Goal: Task Accomplishment & Management: Manage account settings

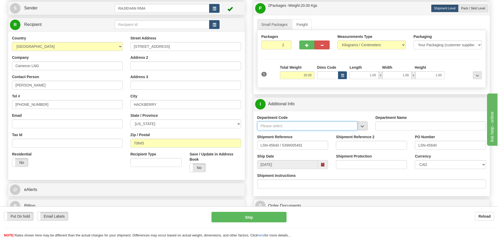
click at [357, 126] on input "Department Code" at bounding box center [307, 126] width 100 height 9
click at [362, 125] on span "button" at bounding box center [363, 126] width 4 height 3
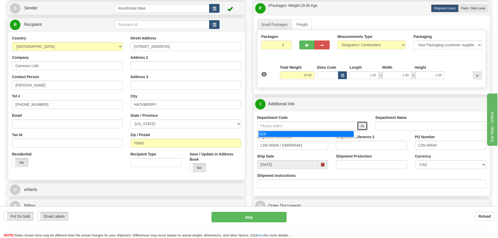
click at [326, 134] on div "SER" at bounding box center [306, 134] width 95 height 6
type input "SER"
type input "SERVICE DEPARTMENT"
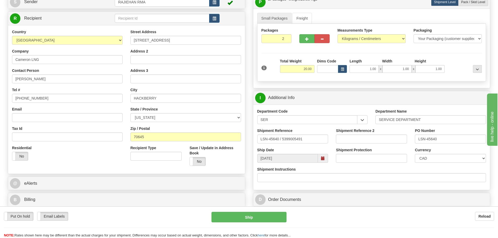
scroll to position [78, 0]
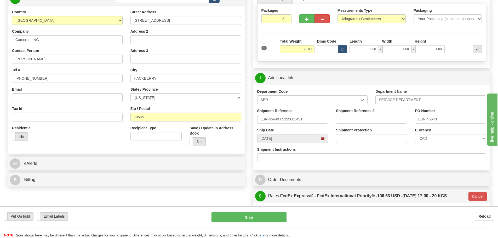
click at [449, 133] on div "Currency CAD USD EUR ZAR RON ANG ARN AUD AUS AWG BBD BFR BGN BHD BMD BND BRC BR…" at bounding box center [450, 135] width 71 height 15
click at [448, 136] on select "CAD USD EUR ZAR [PERSON_NAME] ARN AUD AUS AWG BBD BFR BGN BHD BMD BND BRC BRL C…" at bounding box center [450, 138] width 71 height 9
click at [340, 65] on div "Small Packages Freight Packages 2 1 Measurements Type" at bounding box center [371, 29] width 237 height 80
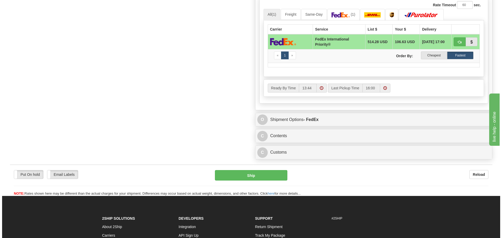
scroll to position [366, 0]
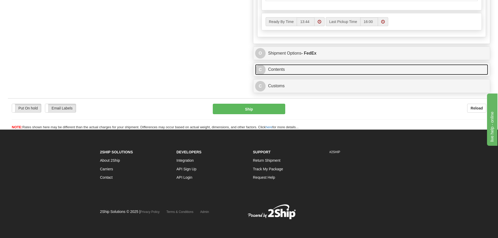
click at [287, 64] on link "C Contents" at bounding box center [371, 69] width 233 height 11
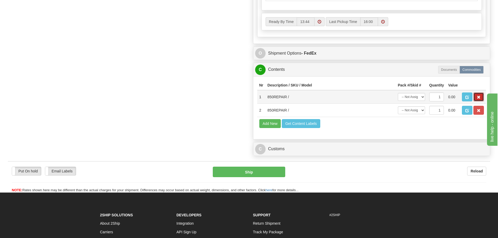
click at [477, 98] on button "button" at bounding box center [479, 97] width 10 height 9
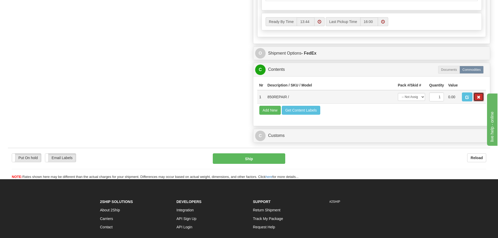
click at [476, 98] on button "button" at bounding box center [479, 97] width 10 height 9
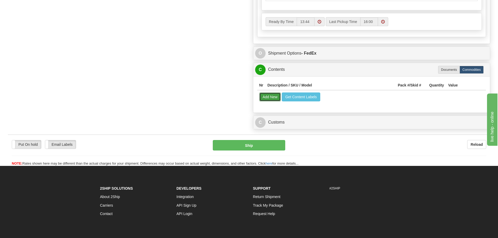
click at [272, 98] on button "Add New" at bounding box center [271, 97] width 22 height 9
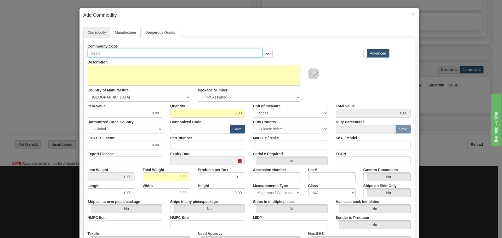
click at [99, 54] on input "text" at bounding box center [175, 53] width 175 height 9
paste input "850EP5NNG5HNNAANGSPCB2ESNBN"
type input "850EP5NNG5HNNAANGSPCB2ESNBN"
click at [182, 143] on input "Part Number" at bounding box center [207, 145] width 75 height 9
paste input "850EP5NNG5HNNAANGSPCB2ESNBN"
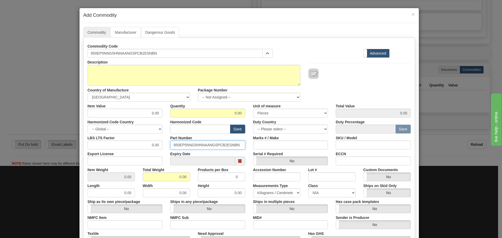
type input "850EP5NNG5HNNAANGSPCB2ESNBN"
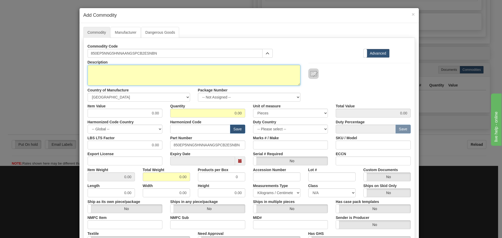
click at [130, 71] on textarea "Description" at bounding box center [194, 75] width 213 height 21
click at [95, 67] on textarea "Description" at bounding box center [194, 75] width 213 height 21
paste textarea "850 Feeder Protection System"
type textarea "850 Feeder Protection System"
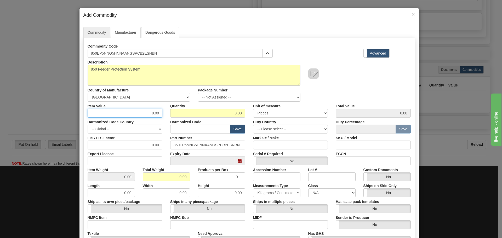
drag, startPoint x: 131, startPoint y: 111, endPoint x: 166, endPoint y: 108, distance: 34.9
click at [166, 108] on div "Item Value 0.00 Quantity 0.00 Unit of measure 3 Thousand Square Inches Adjustme…" at bounding box center [249, 110] width 331 height 16
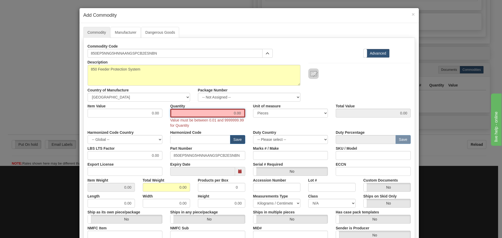
click at [234, 114] on input "0.00" at bounding box center [207, 113] width 75 height 9
click at [110, 116] on input "0.00" at bounding box center [125, 113] width 75 height 9
drag, startPoint x: 114, startPoint y: 115, endPoint x: 161, endPoint y: 110, distance: 47.3
click at [161, 110] on div "Item Value 0.00" at bounding box center [125, 110] width 83 height 16
type input "75"
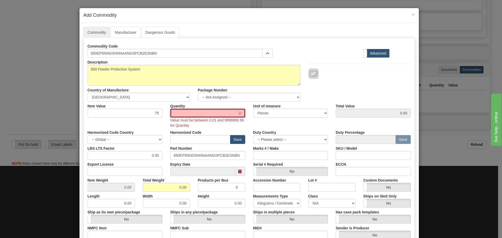
type input "2"
type input "150.00"
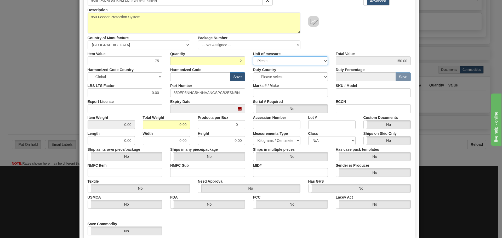
scroll to position [86, 0]
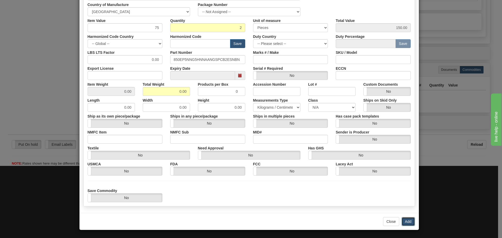
click at [404, 225] on button "Add" at bounding box center [408, 221] width 13 height 9
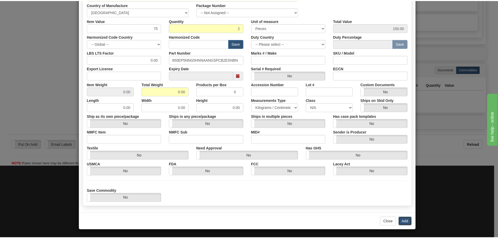
scroll to position [0, 0]
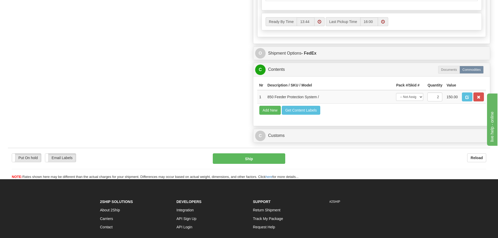
click at [328, 126] on div "C Contents Documents Commodities Nr Description / SKU / Model Pack #/Skid # Qua…" at bounding box center [372, 95] width 238 height 64
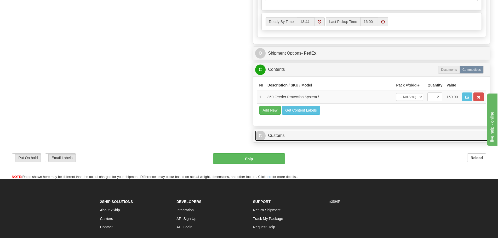
click at [315, 138] on link "C Customs" at bounding box center [371, 136] width 233 height 11
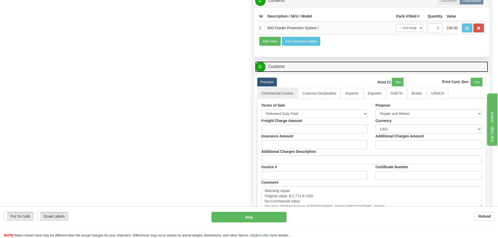
scroll to position [445, 0]
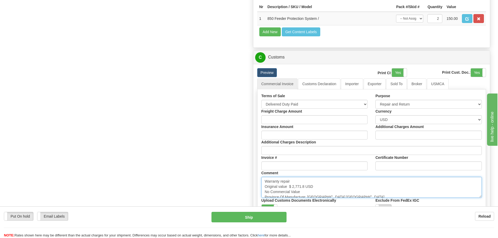
drag, startPoint x: 291, startPoint y: 187, endPoint x: 305, endPoint y: 186, distance: 14.7
click at [305, 186] on textarea "Warranty repair Original value $ 2,771.8 USD No Commercial Value Province Of Ma…" at bounding box center [372, 187] width 221 height 21
paste textarea "6,428.31"
click at [322, 183] on textarea "Warranty repair Original value $ 2,771.8 USD No Commercial Value Province Of Ma…" at bounding box center [372, 187] width 221 height 21
click at [321, 185] on textarea "Warranty repair Original value $ 2,771.8 USD No Commercial Value Province Of Ma…" at bounding box center [372, 187] width 221 height 21
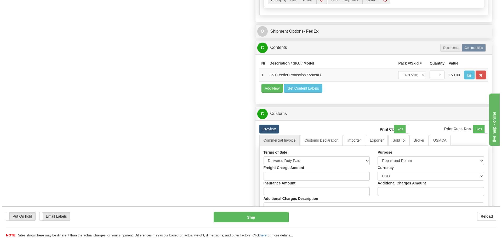
scroll to position [392, 0]
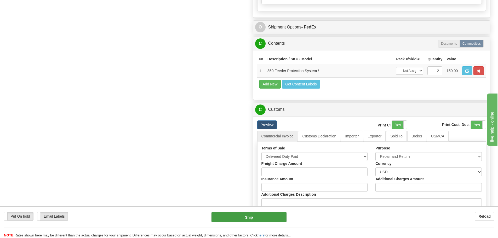
type textarea "Warranty repair Original value $ 6,428.31USD Each No Commercial Value Province …"
click at [246, 215] on button "Ship" at bounding box center [249, 217] width 75 height 10
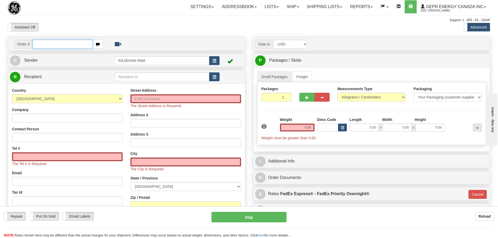
click at [42, 43] on input "text" at bounding box center [63, 44] width 60 height 9
paste input "86694935"
type input "86694935"
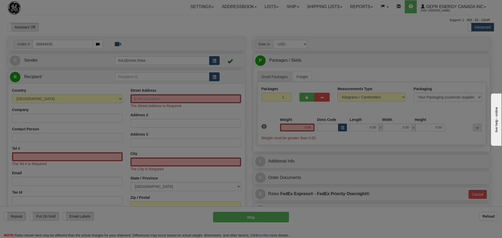
click at [76, 14] on body "Training Course Close Toggle navigation Settings Shipping Preferences New Recip…" at bounding box center [251, 119] width 502 height 238
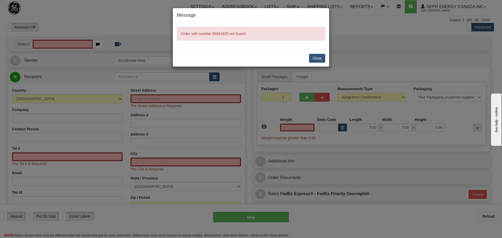
type input "0.00"
click at [318, 57] on button "Close" at bounding box center [317, 58] width 16 height 9
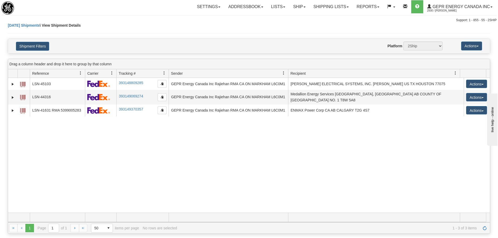
click at [109, 25] on div "Today Shipments \ View Shipment Details" at bounding box center [249, 31] width 483 height 16
click at [484, 229] on span "Refresh" at bounding box center [485, 228] width 4 height 4
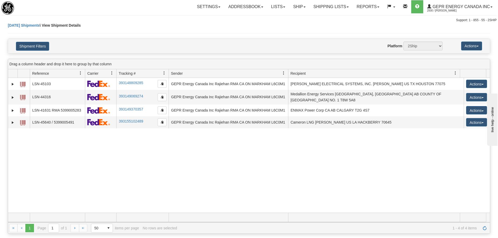
click at [157, 171] on div "31612095 2500 LSN-45103 393148809285 09/12/2025 09/12/2025 01:13:42 PM GEPR Ene…" at bounding box center [249, 145] width 482 height 135
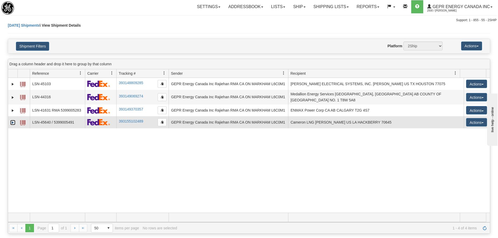
click at [14, 120] on link "Expand" at bounding box center [12, 122] width 5 height 5
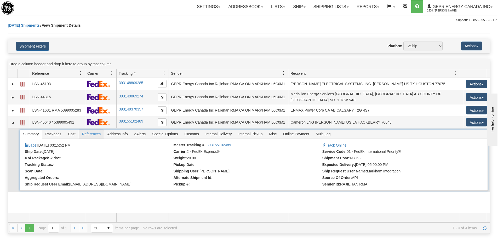
click at [85, 132] on span "References" at bounding box center [91, 134] width 25 height 8
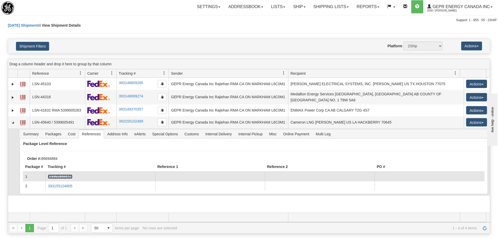
click at [65, 175] on link "393155102489" at bounding box center [60, 177] width 24 height 4
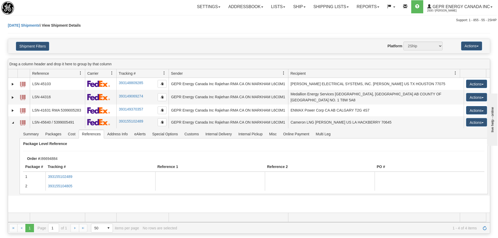
click at [126, 21] on div "Support: 1 - 855 - 55 - 2SHIP" at bounding box center [249, 20] width 496 height 4
click at [481, 227] on link "Refresh" at bounding box center [485, 228] width 8 height 8
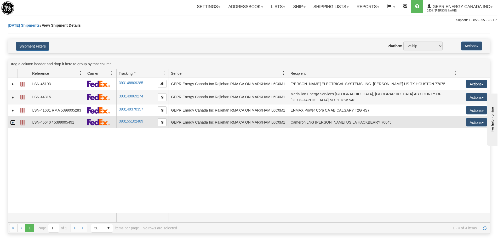
click at [11, 122] on link "Expand" at bounding box center [12, 122] width 5 height 5
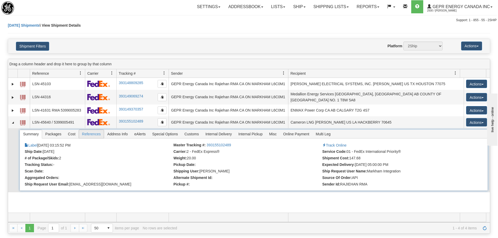
click at [95, 130] on span "References" at bounding box center [91, 134] width 25 height 8
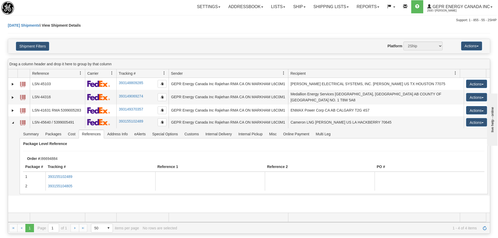
click at [125, 32] on div "Today Shipments \ View Shipment Details" at bounding box center [249, 31] width 483 height 16
click at [482, 226] on link "Refresh" at bounding box center [485, 228] width 8 height 8
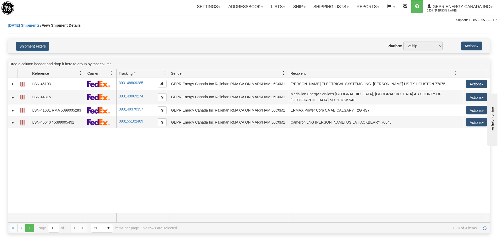
click at [261, 188] on div "31612095 2500 LSN-45103 393148809285 09/12/2025 09/12/2025 01:13:42 PM GEPR Ene…" at bounding box center [249, 145] width 482 height 135
click at [284, 192] on div "31612095 2500 LSN-45103 393148809285 09/12/2025 09/12/2025 01:13:42 PM GEPR Ene…" at bounding box center [249, 145] width 482 height 135
click at [482, 225] on link "Refresh" at bounding box center [485, 228] width 8 height 8
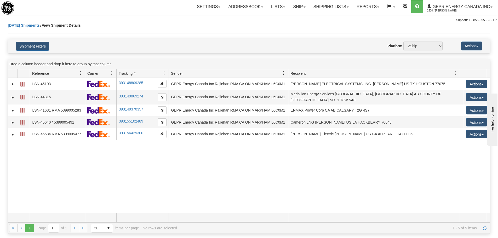
click at [456, 204] on div "31612095 2500 LSN-45103 393148809285 09/12/2025 09/12/2025 01:13:42 PM GEPR Ene…" at bounding box center [249, 145] width 482 height 135
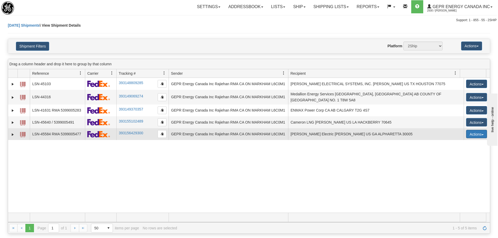
click at [482, 132] on button "Actions" at bounding box center [476, 134] width 21 height 8
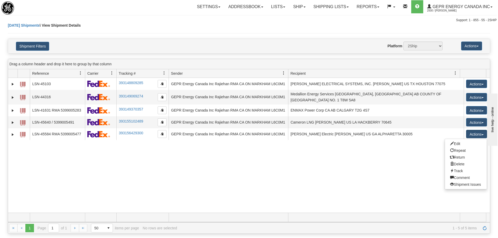
click at [275, 163] on div "31612095 2500 LSN-45103 393148809285 09/12/2025 09/12/2025 01:13:42 PM GEPR Ene…" at bounding box center [249, 145] width 482 height 135
click at [484, 230] on link "Refresh" at bounding box center [485, 228] width 8 height 8
click at [223, 192] on div "31612095 2500 LSN-45103 393148809285 09/12/2025 09/12/2025 01:13:42 PM GEPR Ene…" at bounding box center [249, 145] width 482 height 135
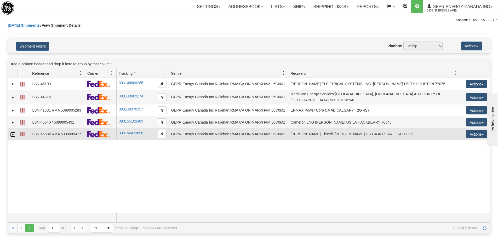
click at [13, 132] on link "Expand" at bounding box center [12, 134] width 5 height 5
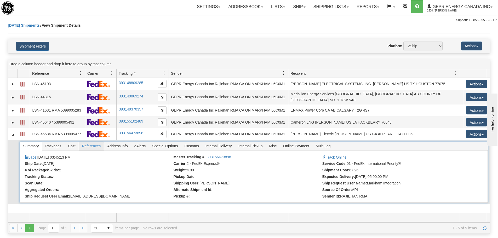
click at [90, 145] on span "References" at bounding box center [91, 146] width 25 height 8
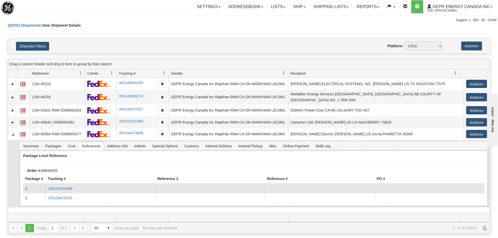
click at [67, 184] on td "393156473898" at bounding box center [101, 188] width 110 height 9
click at [67, 187] on link "393156473898" at bounding box center [60, 189] width 24 height 4
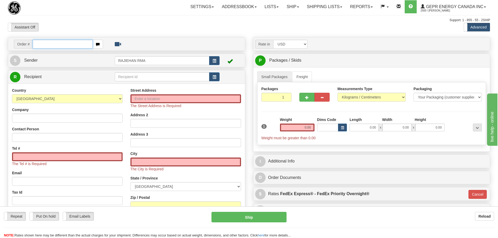
click at [82, 44] on input "text" at bounding box center [63, 44] width 60 height 9
paste input "86694935"
type input "86694935"
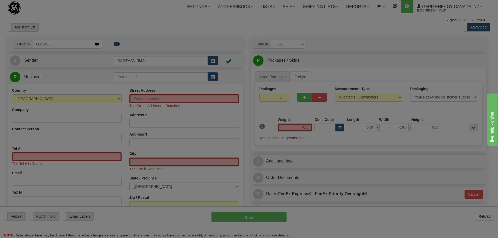
click at [83, 33] on body "Training Course Close Toggle navigation Settings Shipping Preferences New Recip…" at bounding box center [249, 119] width 498 height 238
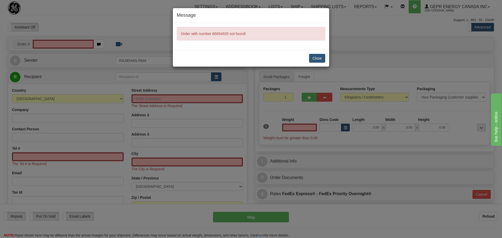
type input "0.00"
click at [314, 57] on button "Close" at bounding box center [317, 58] width 16 height 9
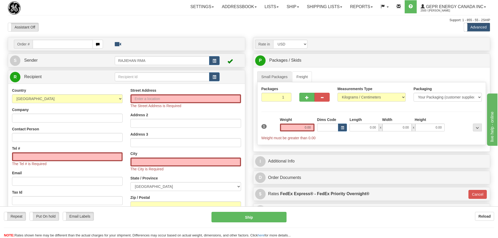
click at [76, 46] on div at bounding box center [249, 119] width 498 height 238
click at [76, 41] on input "text" at bounding box center [63, 44] width 60 height 9
paste input "86694935"
type input "86694935"
click at [78, 25] on body "Training Course Close Toggle navigation Settings Shipping Preferences New Recip…" at bounding box center [249, 119] width 498 height 238
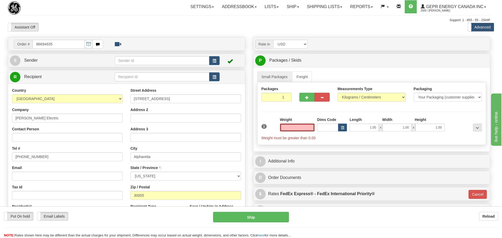
type input "ALPHARETTA"
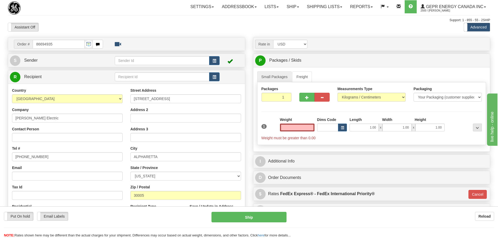
type input "0.00"
click at [217, 58] on button "button" at bounding box center [214, 60] width 10 height 9
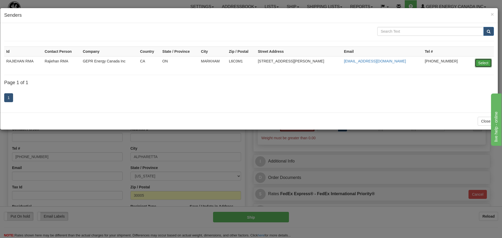
click at [482, 63] on button "Select" at bounding box center [483, 63] width 17 height 9
type input "RAJIEHAN RMA"
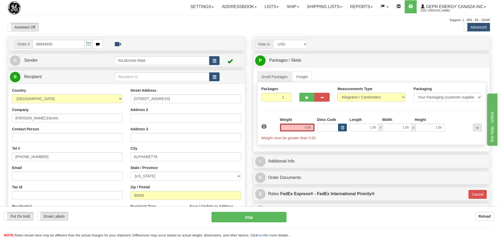
click at [117, 15] on div at bounding box center [249, 15] width 483 height 0
click at [43, 141] on input "Contact Person" at bounding box center [67, 137] width 111 height 9
paste input "Charles Melvin"
type input "Charles Melvin"
click at [66, 157] on input "[PHONE_NUMBER]" at bounding box center [67, 157] width 111 height 9
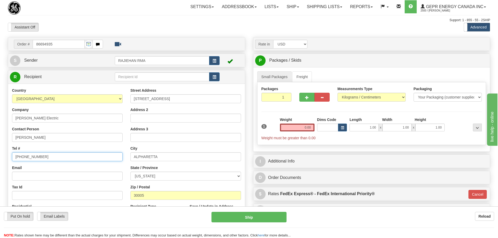
drag, startPoint x: 66, startPoint y: 157, endPoint x: -9, endPoint y: 156, distance: 74.6
click at [0, 156] on html "Training Course Close Toggle navigation Settings Shipping Preferences New Sende…" at bounding box center [249, 119] width 498 height 238
paste input "404-456-1643"
type input "404-456-1643"
click at [53, 146] on div "Tel # 404-456-1643" at bounding box center [67, 153] width 111 height 15
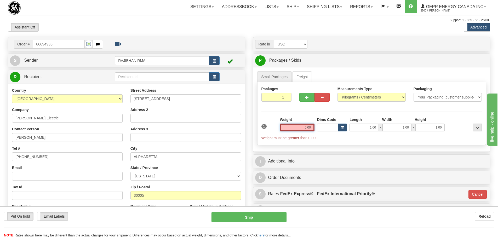
click at [291, 125] on input "0.00" at bounding box center [297, 128] width 35 height 8
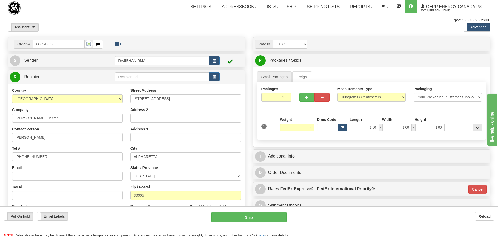
type input "4.00"
type input "01"
click at [297, 114] on div "Packages 1 1 Measurements Type" at bounding box center [371, 111] width 229 height 58
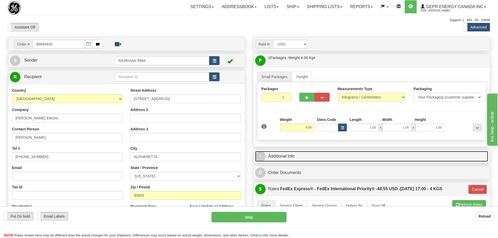
click at [318, 157] on link "I Additional Info" at bounding box center [371, 156] width 233 height 11
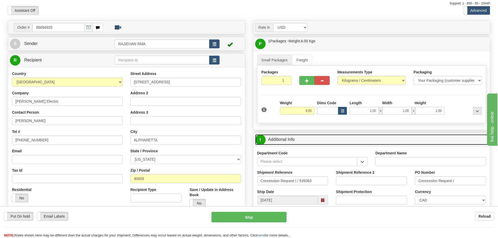
scroll to position [26, 0]
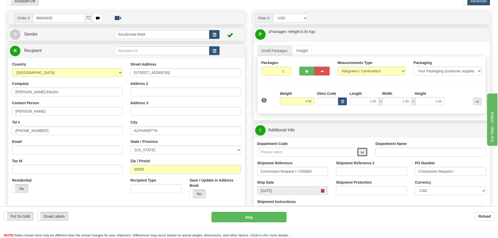
click at [362, 155] on button "button" at bounding box center [362, 152] width 10 height 9
click at [349, 159] on div "SER" at bounding box center [306, 160] width 95 height 6
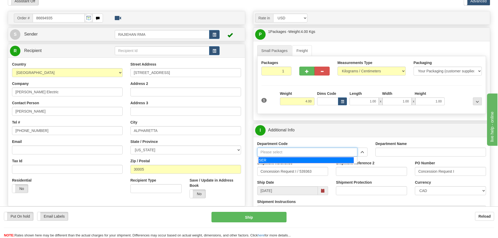
type input "SER"
type input "SERVICE DEPARTMENT"
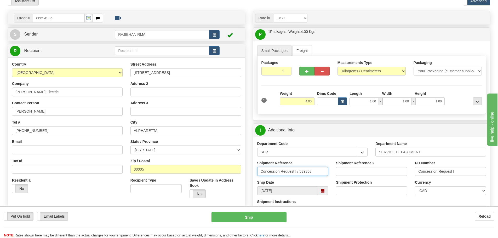
click at [321, 168] on input "Concession Request I / 539363" at bounding box center [292, 171] width 71 height 9
drag, startPoint x: 324, startPoint y: 173, endPoint x: 157, endPoint y: 177, distance: 166.7
click at [157, 11] on div "Order # 86694935" at bounding box center [249, 11] width 490 height 0
paste input "LSN-45584"
click at [294, 173] on input "LSN-45584 RMA" at bounding box center [292, 171] width 71 height 9
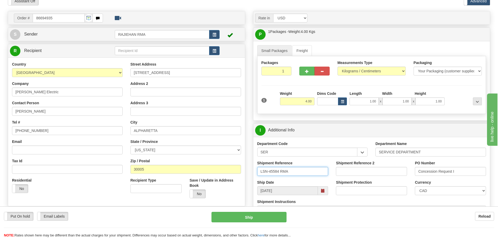
paste input "5399005477"
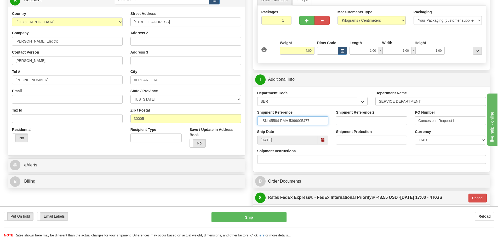
scroll to position [78, 0]
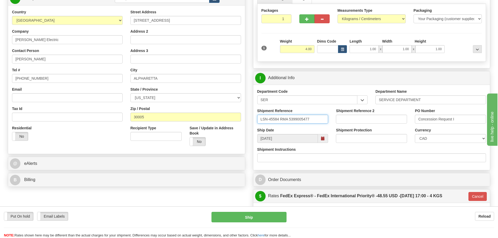
type input "LSN-45584 RMA 5399005477"
drag, startPoint x: 463, startPoint y: 119, endPoint x: 396, endPoint y: 126, distance: 67.8
click at [396, 126] on div "Shipment Reference LSN-45584 RMA 5399005477 Shipment Reference 2 PO Number Conc…" at bounding box center [371, 117] width 237 height 19
click at [421, 138] on select "CAD USD EUR ZAR [PERSON_NAME] ARN AUD AUS AWG BBD BFR BGN BHD BMD BND BRC BRL C…" at bounding box center [450, 138] width 71 height 9
select select "1"
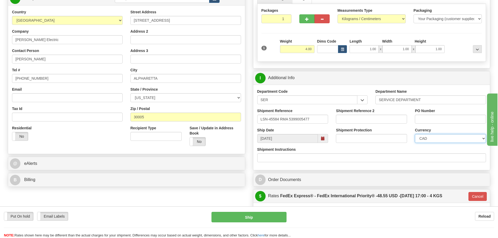
click at [415, 134] on select "CAD USD EUR ZAR [PERSON_NAME] ARN AUD AUS AWG BBD BFR BGN BHD BMD BND BRC BRL C…" at bounding box center [450, 138] width 71 height 9
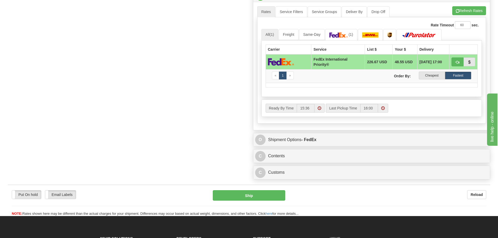
scroll to position [288, 0]
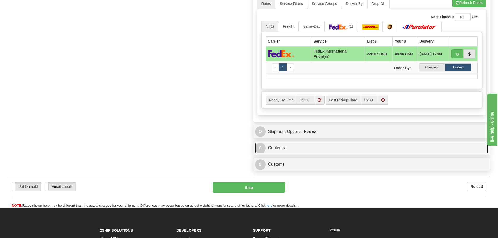
click at [328, 145] on link "C Contents" at bounding box center [371, 148] width 233 height 11
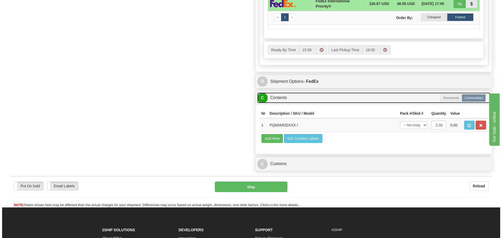
scroll to position [340, 0]
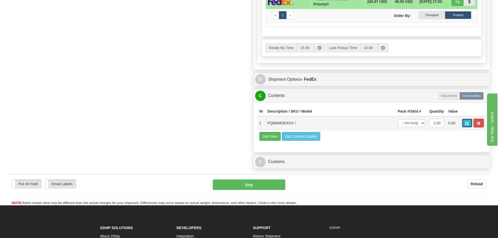
click at [470, 121] on button "button" at bounding box center [467, 123] width 10 height 9
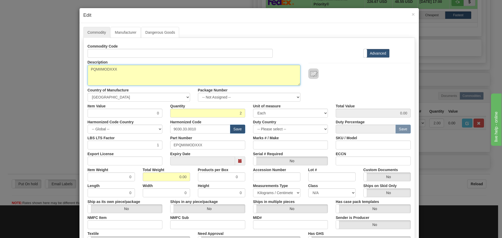
drag, startPoint x: 139, startPoint y: 80, endPoint x: 73, endPoint y: 86, distance: 66.0
click at [73, 86] on div "× Edit Commodity Manufacturer Dangerous Goods Commodity Code Standard Advanced …" at bounding box center [251, 119] width 502 height 238
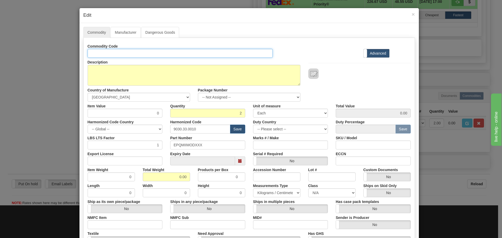
click at [110, 49] on input "Id" at bounding box center [180, 53] width 185 height 9
paste input "PQMIIMODXXX"
type input "PQMIIMODXXX"
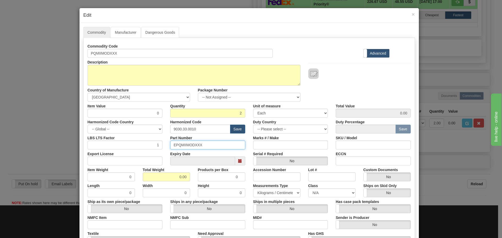
drag, startPoint x: 210, startPoint y: 140, endPoint x: 159, endPoint y: 145, distance: 50.9
click at [160, 145] on div "LBS LTS Factor 1 Part Number EPQMIIMODXXX Marks # / Make SKU / Model" at bounding box center [249, 142] width 331 height 16
paste input "text"
type input "PQMIIMODXXX"
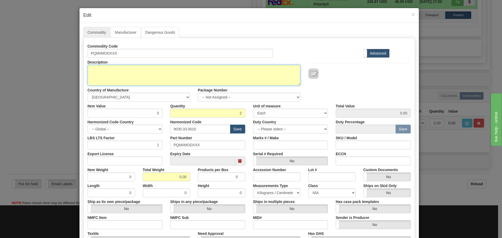
click at [133, 78] on textarea "PQMIIMODXXX" at bounding box center [194, 75] width 213 height 21
click at [132, 80] on textarea "PQMIIMODXXX" at bounding box center [194, 75] width 213 height 21
click at [96, 77] on textarea "PQMIIMODXXX" at bounding box center [194, 75] width 213 height 21
paste textarea "PQMII - Power Quality Meter"
type textarea "PQMII - Power Quality Meter"
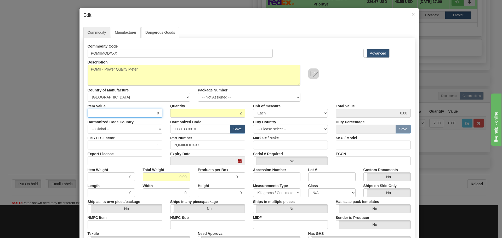
drag, startPoint x: 149, startPoint y: 112, endPoint x: 168, endPoint y: 112, distance: 19.4
click at [168, 112] on div "Item Value 0 Quantity 2 Unit of measure 3 Thousand Square Inches Adjustments 56…" at bounding box center [249, 110] width 331 height 16
type input "75"
type input "150.00"
drag, startPoint x: 130, startPoint y: 116, endPoint x: 166, endPoint y: 120, distance: 36.5
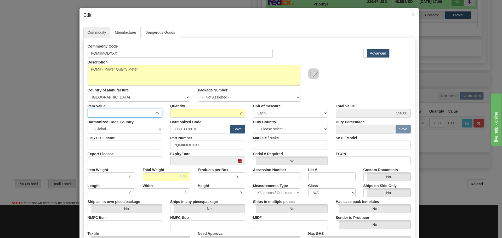
click at [166, 120] on div "Commodity Code PQMIIMODXXX Standard Advanced Description PQMIIMODXXX Country of…" at bounding box center [249, 151] width 323 height 219
type input "762.57"
type input "1525.14"
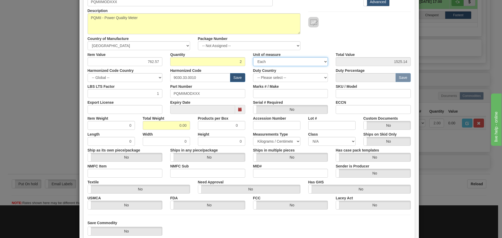
scroll to position [52, 0]
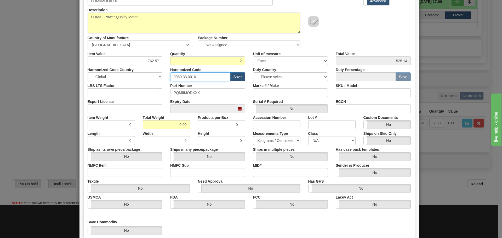
drag, startPoint x: 185, startPoint y: 79, endPoint x: 139, endPoint y: 83, distance: 46.3
click at [139, 83] on div "Commodity Code PQMIIMODXXX Standard Advanced Description PQMIIMODXXX Country of…" at bounding box center [249, 99] width 323 height 219
click at [172, 76] on input "text" at bounding box center [200, 76] width 60 height 9
type input "8536.49.0080"
click at [245, 101] on div "Expiry Date" at bounding box center [207, 105] width 83 height 16
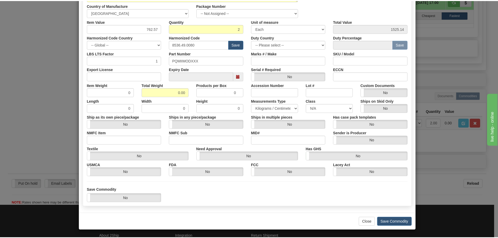
scroll to position [85, 0]
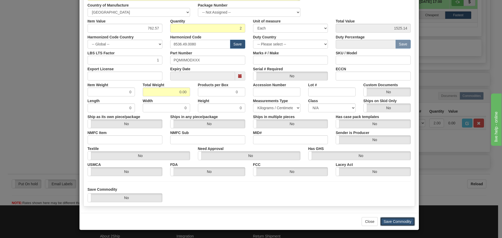
click at [398, 220] on button "Save Commodity" at bounding box center [397, 221] width 35 height 9
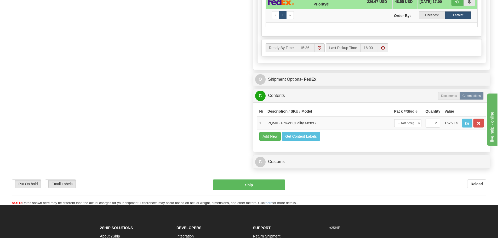
scroll to position [392, 0]
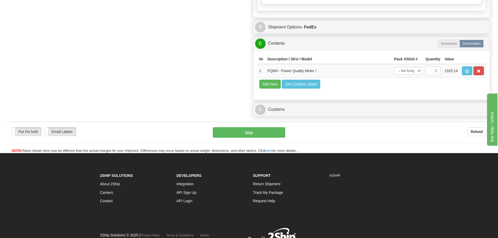
click at [296, 104] on div "C Customs Duties / Taxes" at bounding box center [371, 109] width 237 height 13
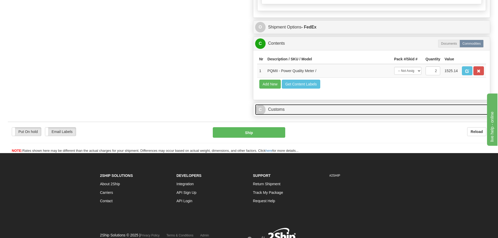
click at [297, 107] on link "C Customs" at bounding box center [371, 109] width 233 height 11
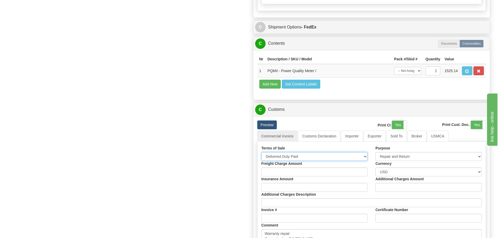
click at [304, 155] on select "Free Carrier Free On Board Ex Works Delivered Duty Unpaid Delivered Duty Paid C…" at bounding box center [315, 156] width 106 height 9
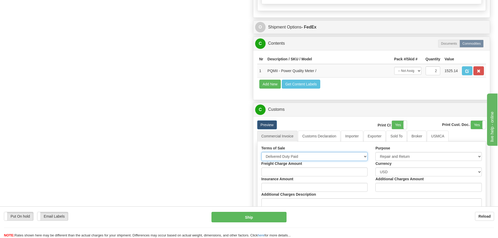
select select "7"
click at [262, 152] on select "Free Carrier Free On Board Ex Works Delivered Duty Unpaid Delivered Duty Paid C…" at bounding box center [315, 156] width 106 height 9
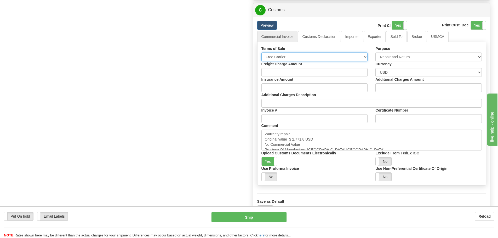
scroll to position [523, 0]
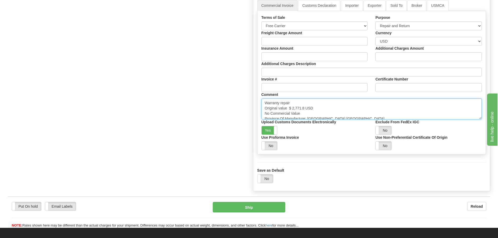
click at [305, 118] on textarea "Warranty repair Original value $ 2,771.8 USD No Commercial Value Province Of Ma…" at bounding box center [372, 109] width 221 height 21
click at [304, 114] on textarea "Warranty repair Original value $ 2,771.8 USD No Commercial Value Province Of Ma…" at bounding box center [372, 109] width 221 height 21
drag, startPoint x: 304, startPoint y: 114, endPoint x: 262, endPoint y: 103, distance: 43.3
click at [263, 102] on textarea "Warranty repair Original value $ 2,771.8 USD No Commercial Value Province Of Ma…" at bounding box center [372, 109] width 221 height 21
paste textarea "Repair & return unit Original value USD No commercial value"
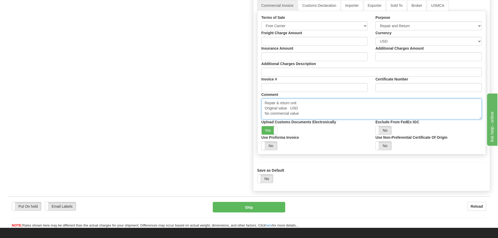
scroll to position [2, 0]
click at [289, 109] on textarea "Warranty repair Original value $ 2,771.8 USD No Commercial Value Province Of Ma…" at bounding box center [372, 109] width 221 height 21
paste textarea "$ 1,563.82"
click at [319, 108] on textarea "Warranty repair Original value $ 2,771.8 USD No Commercial Value Province Of Ma…" at bounding box center [372, 109] width 221 height 21
type textarea "Repair & return unit Original value $ 1,563.82 USD Each No commercial value Pro…"
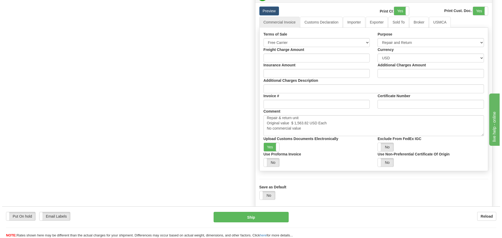
scroll to position [497, 0]
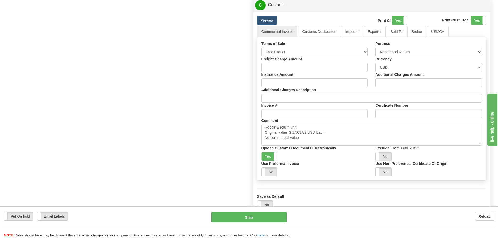
click at [235, 216] on button "Ship" at bounding box center [249, 217] width 75 height 10
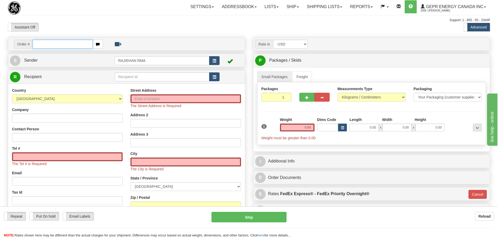
click at [54, 47] on input "text" at bounding box center [63, 44] width 60 height 9
paste input "86694951"
type input "86694951"
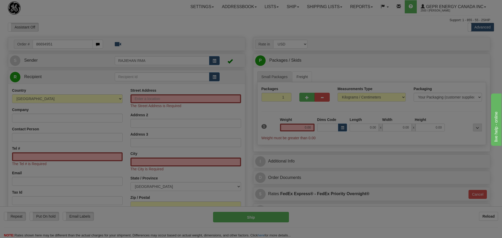
click at [60, 27] on body "Training Course Close Toggle navigation Settings Shipping Preferences New Recip…" at bounding box center [251, 119] width 502 height 238
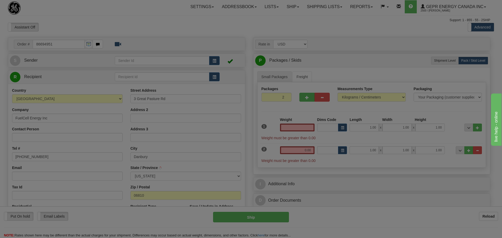
type input "DANBURY"
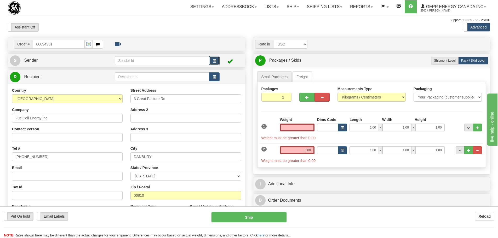
type input "0.00"
click at [214, 59] on button "button" at bounding box center [214, 60] width 10 height 9
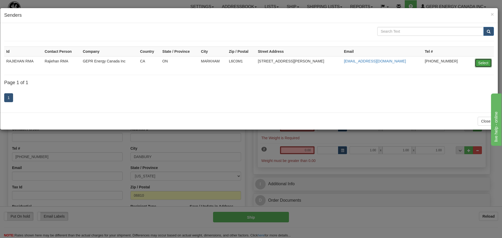
click at [487, 64] on button "Select" at bounding box center [483, 63] width 17 height 9
type input "RAJIEHAN RMA"
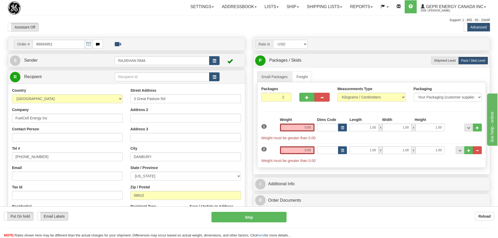
click at [248, 34] on div "Toggle navigation Settings Shipping Preferences Fields Preferences New" at bounding box center [249, 151] width 498 height 303
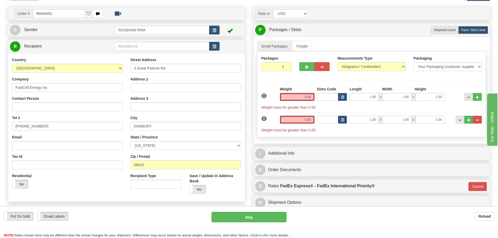
scroll to position [26, 0]
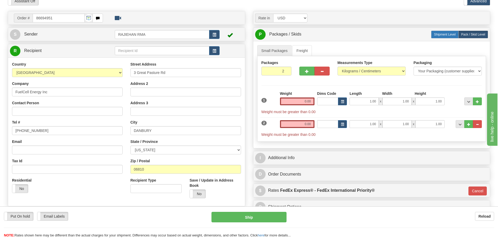
click at [431, 37] on label "Shipment Level Shipm." at bounding box center [444, 35] width 27 height 8
radio input "true"
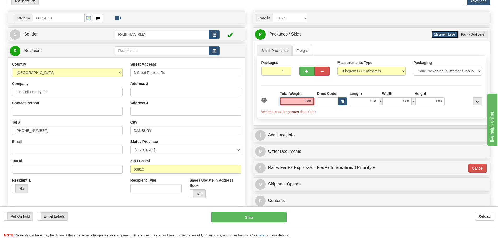
click at [303, 98] on input "0.00" at bounding box center [297, 102] width 35 height 8
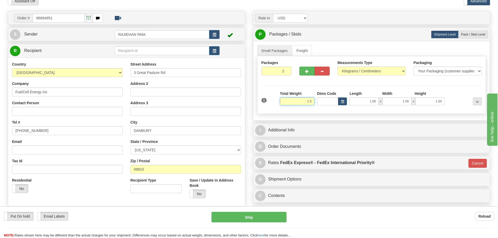
drag, startPoint x: 301, startPoint y: 98, endPoint x: 317, endPoint y: 103, distance: 17.5
click at [317, 103] on div "1 Total Weight 1.5 Dims Code" at bounding box center [371, 100] width 223 height 19
type input "3"
type input "01"
type input "3.00"
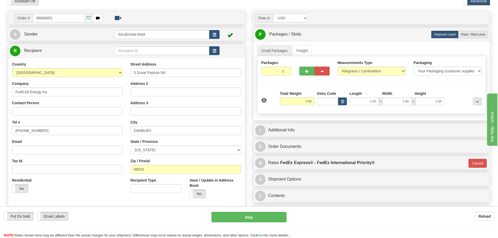
click at [316, 91] on div "Dims Code" at bounding box center [332, 98] width 32 height 14
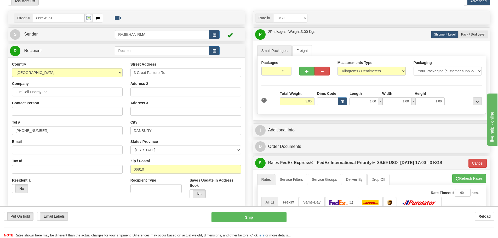
click at [47, 102] on div "Contact Person" at bounding box center [67, 107] width 111 height 15
click at [47, 108] on input "Contact Person" at bounding box center [67, 111] width 111 height 9
paste input "[PERSON_NAME]"
type input "[PERSON_NAME]"
click at [43, 126] on input "[PHONE_NUMBER]" at bounding box center [67, 130] width 111 height 9
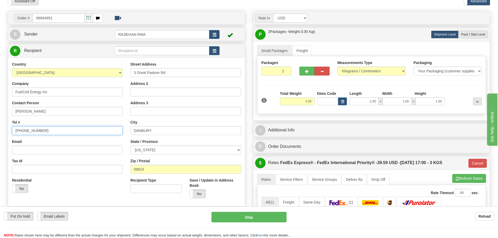
click at [46, 131] on input "[PHONE_NUMBER]" at bounding box center [67, 130] width 111 height 9
drag, startPoint x: 46, startPoint y: 131, endPoint x: -32, endPoint y: 134, distance: 78.3
click at [0, 134] on html "Training Course Close Toggle navigation Settings Shipping Preferences New Sende…" at bounding box center [249, 93] width 498 height 238
paste input "203.830.7418"
type input "203.830.7418"
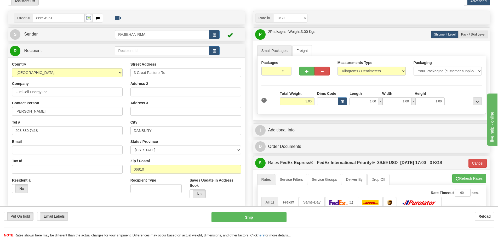
click at [43, 125] on div "Tel # 203.830.7418" at bounding box center [67, 127] width 111 height 15
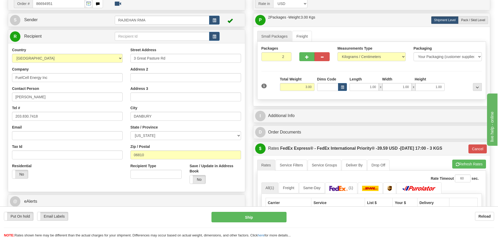
scroll to position [52, 0]
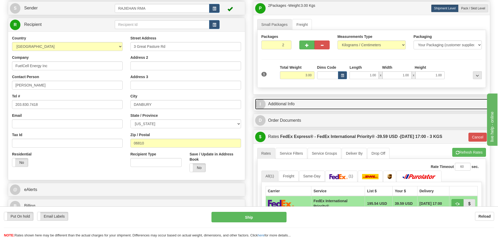
click at [333, 108] on link "I Additional Info" at bounding box center [371, 104] width 233 height 11
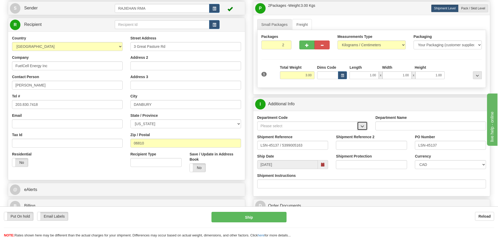
click at [363, 123] on button "button" at bounding box center [362, 126] width 10 height 9
click at [315, 136] on div "SER" at bounding box center [306, 134] width 95 height 6
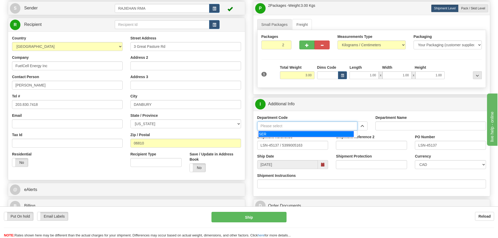
type input "SER"
type input "SERVICE DEPARTMENT"
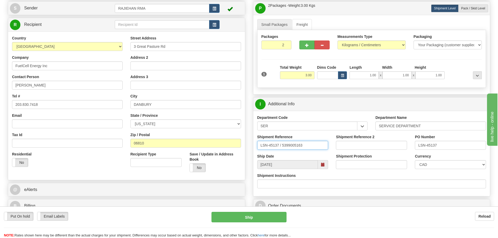
drag, startPoint x: 280, startPoint y: 147, endPoint x: 281, endPoint y: 150, distance: 3.4
click at [281, 150] on input "LSN-45137 / 5399005163" at bounding box center [292, 145] width 71 height 9
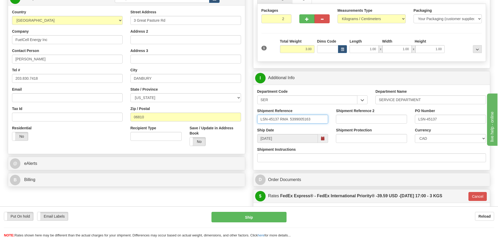
type input "LSN-45137 RMA 5399005163"
click at [422, 140] on select "CAD USD EUR ZAR [PERSON_NAME] ARN AUD AUS AWG BBD BFR BGN BHD BMD BND BRC BRL C…" at bounding box center [450, 138] width 71 height 9
select select "1"
click at [415, 134] on select "CAD USD EUR ZAR [PERSON_NAME] ARN AUD AUS AWG BBD BFR BGN BHD BMD BND BRC BRL C…" at bounding box center [450, 138] width 71 height 9
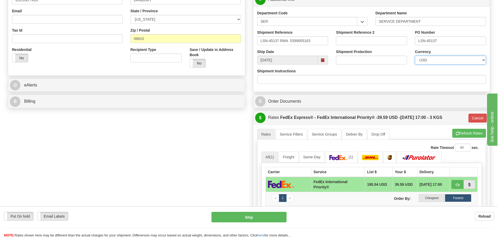
scroll to position [209, 0]
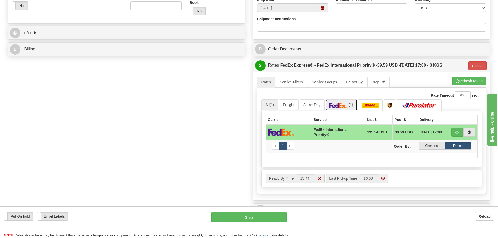
click at [349, 102] on link "(1)" at bounding box center [341, 104] width 32 height 11
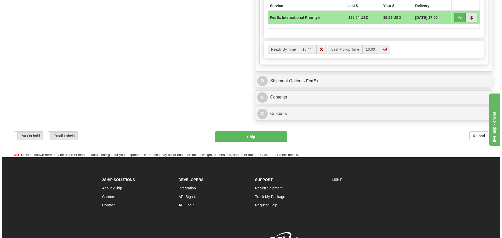
scroll to position [340, 0]
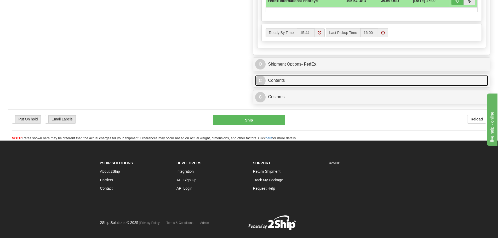
click at [280, 84] on link "C Contents" at bounding box center [371, 80] width 233 height 11
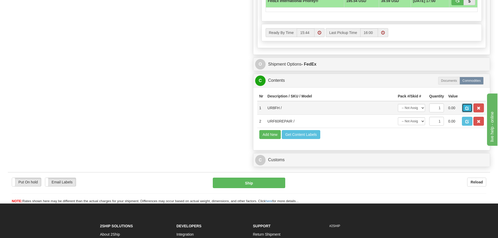
click at [466, 108] on span "button" at bounding box center [468, 108] width 4 height 3
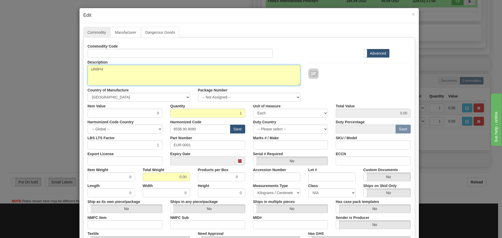
drag, startPoint x: 103, startPoint y: 67, endPoint x: 85, endPoint y: 71, distance: 18.4
click at [85, 71] on div "Description UR8FH" at bounding box center [194, 72] width 221 height 28
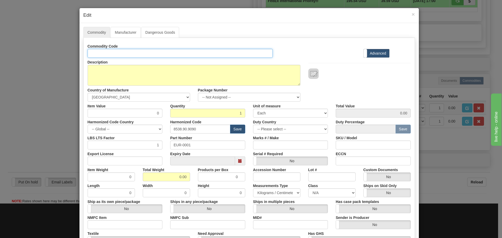
click at [110, 50] on input "Id" at bounding box center [180, 53] width 185 height 9
click at [109, 54] on input "Id" at bounding box center [180, 53] width 185 height 9
paste input "UR8FH"
type input "UR8FH"
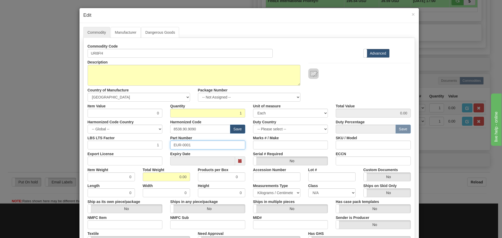
drag, startPoint x: 193, startPoint y: 146, endPoint x: 133, endPoint y: 154, distance: 60.4
click at [133, 154] on div "Commodity Code UR8FH Standard Advanced Description UR8FH Country of Manufacture…" at bounding box center [249, 151] width 323 height 219
paste input "UR8FH"
type input "UR8FH"
click at [163, 109] on div "Item Value 0" at bounding box center [125, 110] width 83 height 16
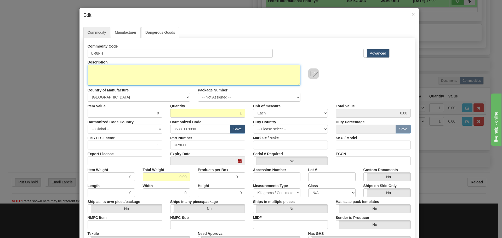
click at [121, 76] on textarea "UR8FH" at bounding box center [194, 75] width 213 height 21
paste textarea "UR CT/VT Module"
type textarea "UR CT/VT Module"
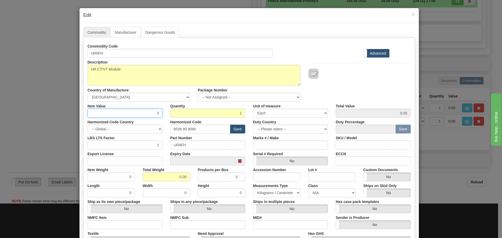
drag, startPoint x: 158, startPoint y: 112, endPoint x: 168, endPoint y: 112, distance: 10.5
click at [168, 112] on div "Item Value 0 Quantity 1 Unit of measure 3 Thousand Square Inches Adjustments 56…" at bounding box center [249, 110] width 331 height 16
type input "75"
type input "75.00"
drag, startPoint x: 200, startPoint y: 128, endPoint x: 151, endPoint y: 135, distance: 49.3
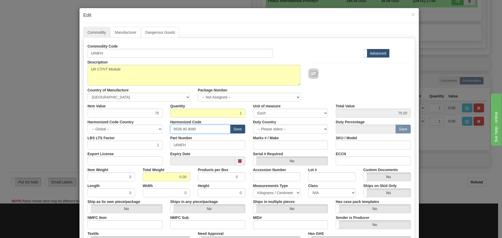
click at [151, 135] on div "Commodity Code UR8FH Standard Advanced Description UR8FH Country of Manufacture…" at bounding box center [249, 151] width 323 height 219
click at [174, 129] on input "text" at bounding box center [200, 129] width 60 height 9
type input "8537.10.9070"
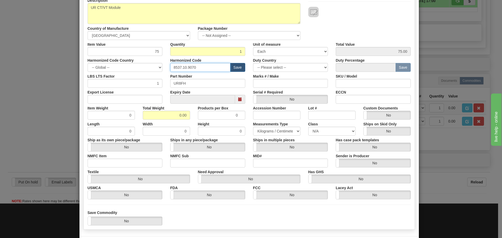
scroll to position [78, 0]
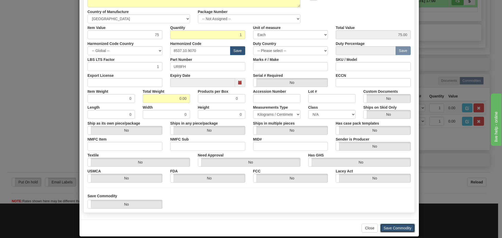
click at [404, 229] on button "Save Commodity" at bounding box center [397, 228] width 35 height 9
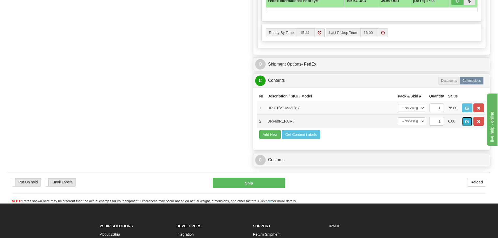
click at [468, 122] on span "button" at bounding box center [468, 121] width 4 height 3
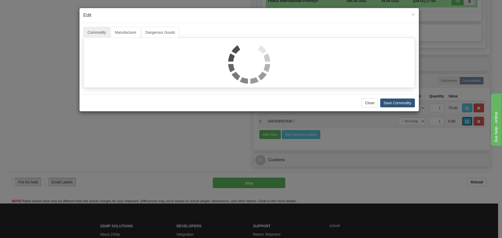
scroll to position [0, 0]
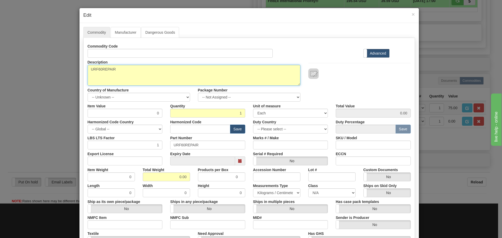
drag, startPoint x: 121, startPoint y: 72, endPoint x: 69, endPoint y: 74, distance: 52.6
click at [69, 75] on div "× Edit Commodity Manufacturer Dangerous Goods Commodity Code Standard Advanced …" at bounding box center [251, 119] width 502 height 238
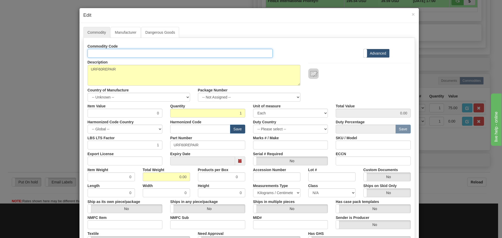
click at [89, 56] on input "Id" at bounding box center [180, 53] width 185 height 9
paste input "UR9NH"
type input "UR9NH"
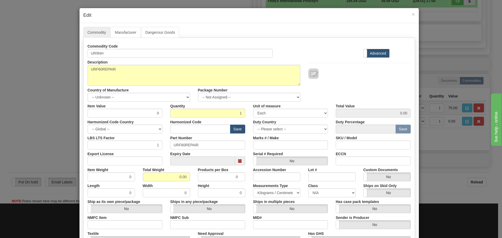
drag, startPoint x: 207, startPoint y: 140, endPoint x: 209, endPoint y: 143, distance: 3.2
click at [207, 140] on div "Part Number URF60REPAIR" at bounding box center [207, 142] width 83 height 16
drag, startPoint x: 209, startPoint y: 143, endPoint x: 145, endPoint y: 147, distance: 64.5
click at [145, 147] on div "LBS LTS Factor 1 Part Number URF60REPAIR Marks # / Make SKU / Model" at bounding box center [249, 142] width 331 height 16
paste input "9NH"
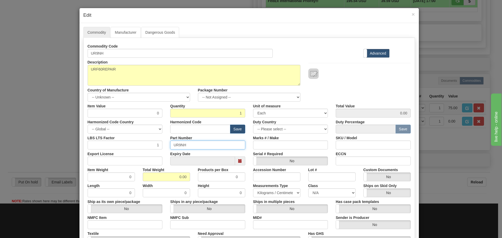
type input "UR9NH"
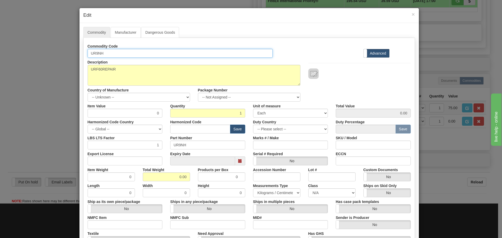
drag, startPoint x: 114, startPoint y: 54, endPoint x: 88, endPoint y: 57, distance: 26.8
click at [88, 57] on input "UR9NH" at bounding box center [180, 53] width 185 height 9
click at [106, 53] on input "UR9NH" at bounding box center [180, 53] width 185 height 9
drag, startPoint x: 107, startPoint y: 50, endPoint x: 71, endPoint y: 49, distance: 36.6
click at [71, 49] on div "× Edit Commodity Manufacturer Dangerous Goods Commodity Code UR9NH Standard Adv…" at bounding box center [251, 119] width 502 height 238
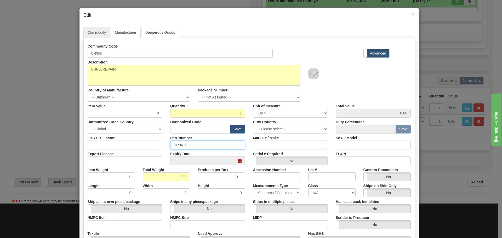
drag, startPoint x: 206, startPoint y: 144, endPoint x: 118, endPoint y: 145, distance: 88.2
click at [119, 146] on div "LBS LTS Factor 1 Part Number UR9NH Marks # / Make SKU / Model" at bounding box center [249, 142] width 331 height 16
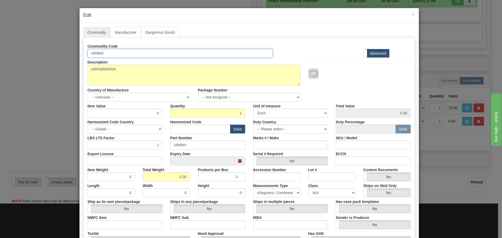
drag, startPoint x: 115, startPoint y: 55, endPoint x: 60, endPoint y: 58, distance: 54.5
click at [60, 58] on div "× Edit Commodity Manufacturer Dangerous Goods Commodity Code UR9NH Standard Adv…" at bounding box center [251, 119] width 502 height 238
paste input "F6M9NH00K"
type input "F6M9NH00K"
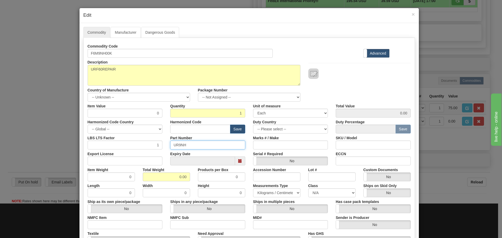
drag, startPoint x: 198, startPoint y: 143, endPoint x: 160, endPoint y: 154, distance: 40.0
click at [160, 153] on div "Commodity Code F6M9NH00K Standard Advanced Description URF60REPAIR Country of M…" at bounding box center [249, 151] width 323 height 219
paste input "F6M9NH00K"
type input "F6M9NH00K"
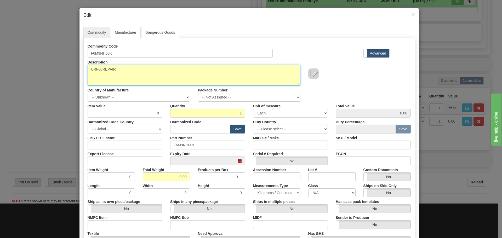
drag, startPoint x: 134, startPoint y: 69, endPoint x: 76, endPoint y: 72, distance: 58.4
click at [68, 72] on div "× Edit Commodity Manufacturer Dangerous Goods Commodity Code F6M9NH00K Standard…" at bounding box center [251, 119] width 502 height 238
paste textarea "F60 UR CPU"
type textarea "F60 UR CPU"
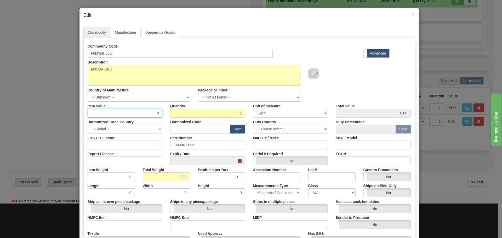
drag, startPoint x: 148, startPoint y: 114, endPoint x: 165, endPoint y: 114, distance: 17.0
click at [165, 114] on div "Item Value 0 Quantity 1 Unit of measure 3 Thousand Square Inches Adjustments 56…" at bounding box center [249, 110] width 331 height 16
type input "75"
type input "75.00"
click at [209, 130] on input "text" at bounding box center [200, 129] width 60 height 9
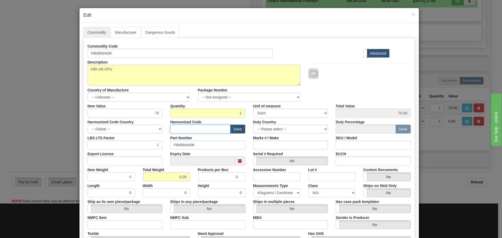
type input "8537.10.9070"
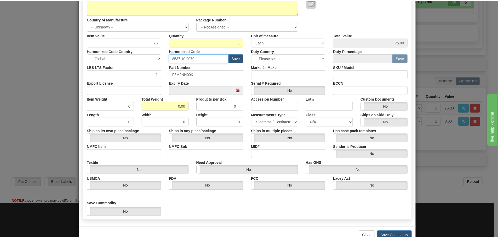
scroll to position [78, 0]
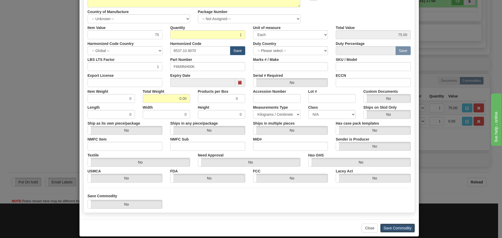
click at [407, 230] on button "Save Commodity" at bounding box center [397, 228] width 35 height 9
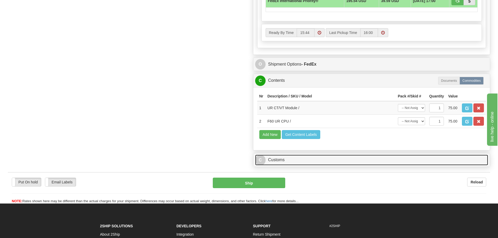
click at [300, 164] on link "C Customs" at bounding box center [371, 160] width 233 height 11
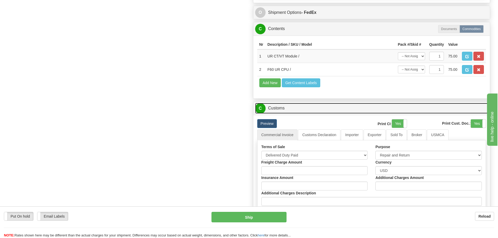
scroll to position [392, 0]
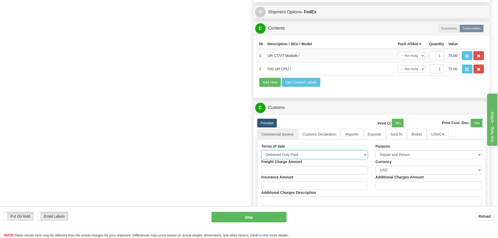
click at [288, 155] on select "Free Carrier Free On Board Ex Works Delivered Duty Unpaid Delivered Duty Paid C…" at bounding box center [315, 154] width 106 height 9
click at [287, 155] on select "Free Carrier Free On Board Ex Works Delivered Duty Unpaid Delivered Duty Paid C…" at bounding box center [315, 154] width 106 height 9
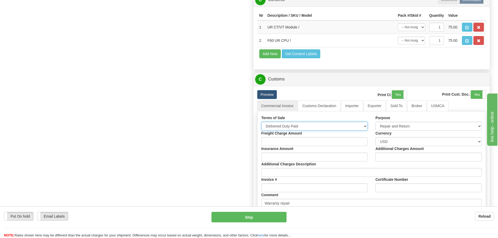
scroll to position [471, 0]
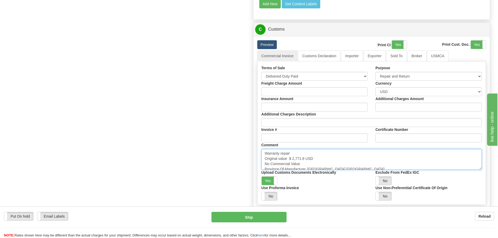
click at [344, 161] on textarea "Warranty repair Original value $ 2,771.8 USD No Commercial Value Province Of Ma…" at bounding box center [372, 159] width 221 height 21
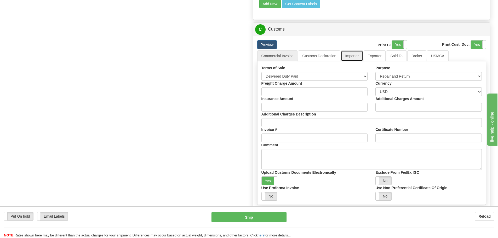
click at [348, 58] on link "Importer" at bounding box center [352, 55] width 22 height 11
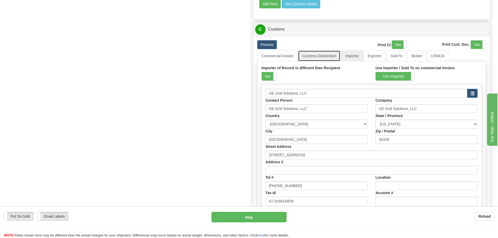
click at [323, 57] on link "Customs Declaration" at bounding box center [319, 55] width 42 height 11
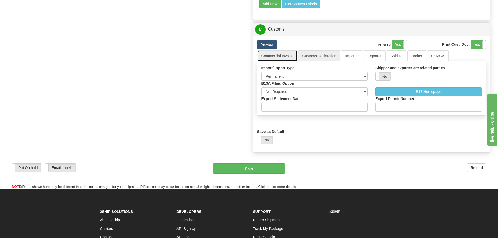
click at [290, 54] on link "Commercial Invoice" at bounding box center [277, 55] width 41 height 11
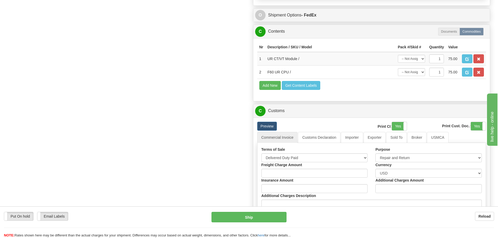
scroll to position [419, 0]
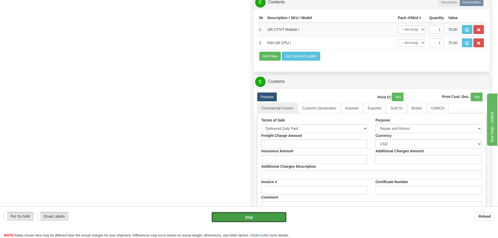
click at [242, 213] on button "Ship" at bounding box center [249, 217] width 75 height 10
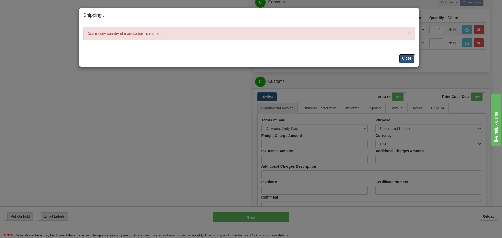
click at [399, 58] on button "Close" at bounding box center [407, 58] width 16 height 9
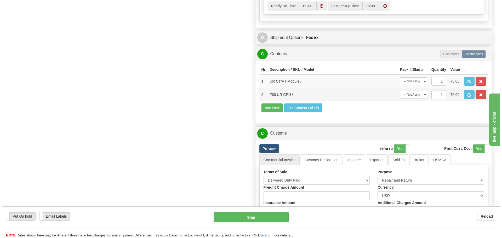
scroll to position [366, 0]
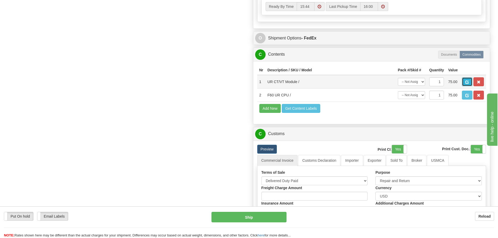
click at [463, 83] on button "button" at bounding box center [467, 81] width 10 height 9
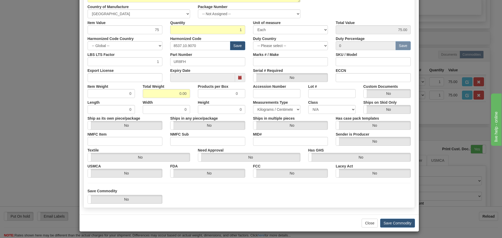
scroll to position [85, 0]
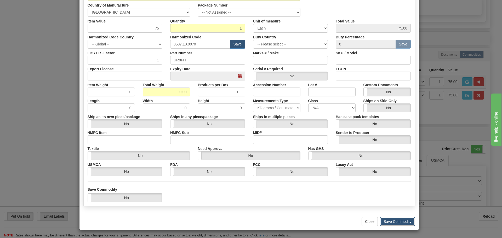
click at [390, 219] on button "Save Commodity" at bounding box center [397, 221] width 35 height 9
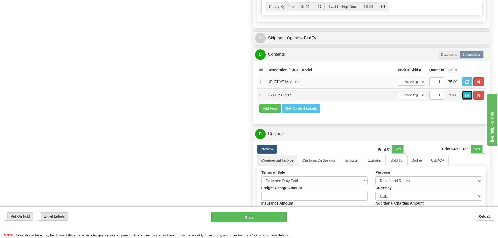
click at [469, 94] on span "button" at bounding box center [468, 95] width 4 height 3
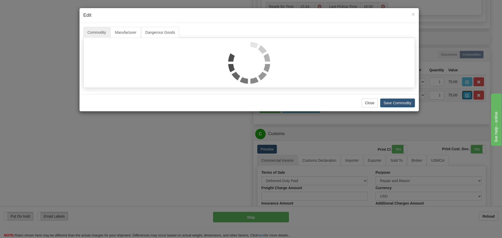
scroll to position [0, 0]
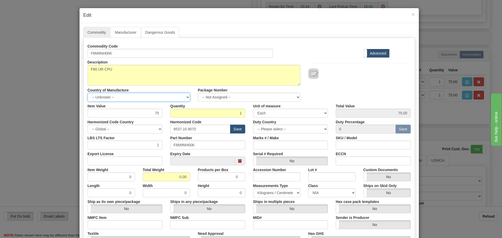
click at [169, 98] on select "-- Unknown -- AFGHANISTAN ALAND ISLANDS ALBANIA ALGERIA AMERICAN SAMOA ANDORRA …" at bounding box center [139, 97] width 103 height 9
select select "CA"
click at [88, 93] on select "-- Unknown -- AFGHANISTAN ALAND ISLANDS ALBANIA ALGERIA AMERICAN SAMOA ANDORRA …" at bounding box center [139, 97] width 103 height 9
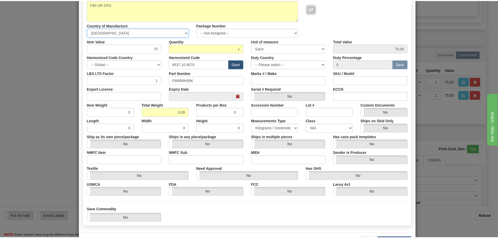
scroll to position [85, 0]
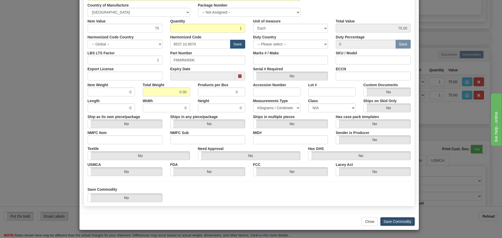
click at [407, 219] on button "Save Commodity" at bounding box center [397, 221] width 35 height 9
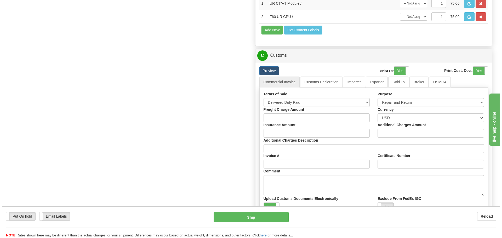
scroll to position [497, 0]
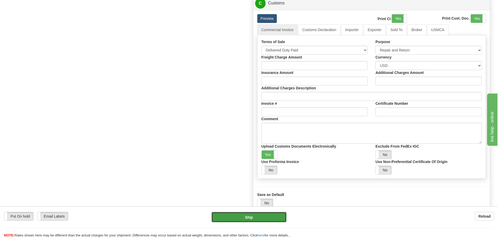
click at [240, 213] on button "Ship" at bounding box center [249, 217] width 75 height 10
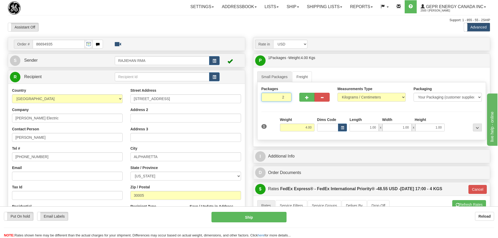
type input "2"
click at [286, 96] on input "2" at bounding box center [277, 97] width 30 height 9
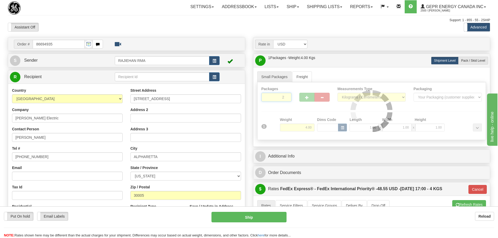
type input "01"
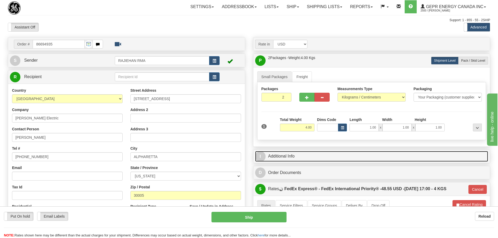
click at [284, 155] on link "I Additional Info" at bounding box center [371, 156] width 233 height 11
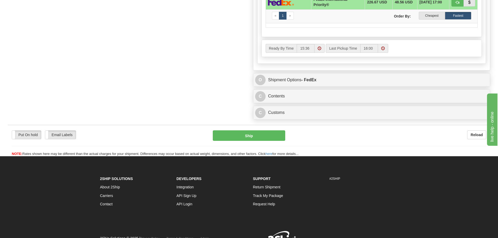
scroll to position [340, 0]
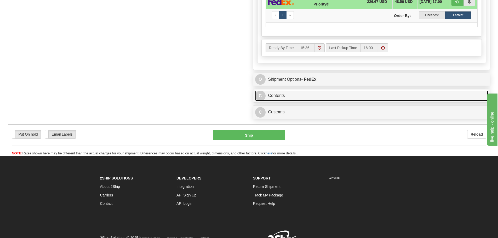
click at [312, 97] on link "C Contents" at bounding box center [371, 96] width 233 height 11
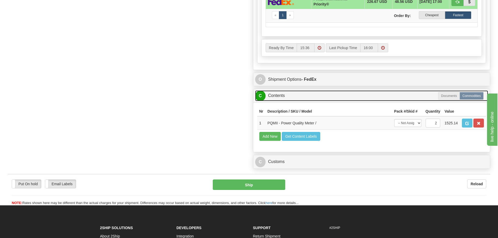
click at [312, 97] on link "C Contents" at bounding box center [371, 96] width 233 height 11
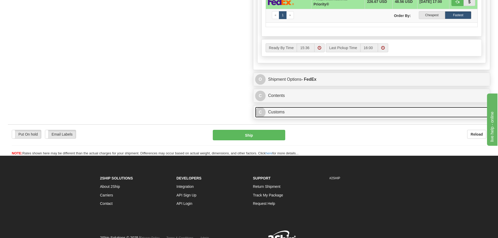
click at [310, 108] on link "C Customs" at bounding box center [371, 112] width 233 height 11
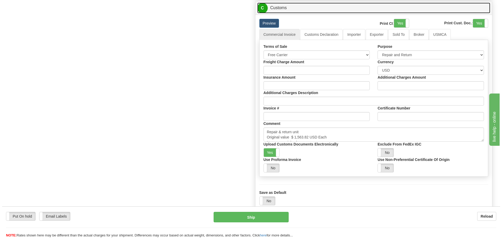
scroll to position [445, 0]
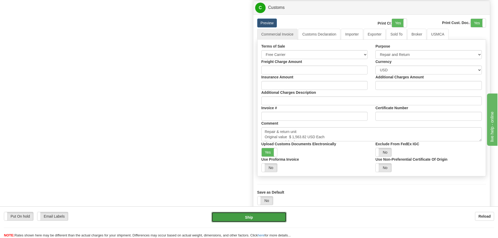
click at [232, 216] on button "Ship" at bounding box center [249, 217] width 75 height 10
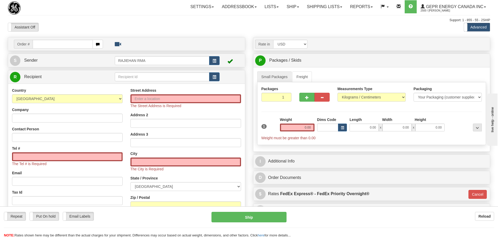
click at [204, 21] on div "Support: 1 - 855 - 55 - 2SHIP" at bounding box center [249, 20] width 483 height 4
click at [117, 22] on div "Support: 1 - 855 - 55 - 2SHIP" at bounding box center [249, 20] width 483 height 4
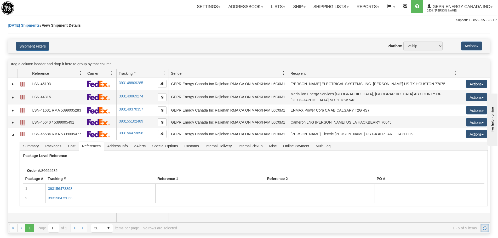
click at [483, 227] on span "Refresh" at bounding box center [485, 228] width 4 height 4
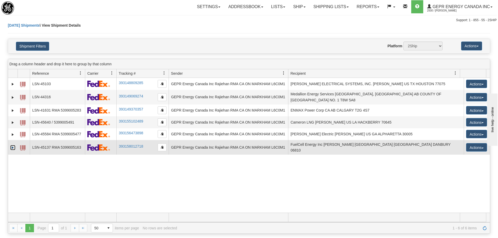
click at [12, 145] on link "Expand" at bounding box center [12, 147] width 5 height 5
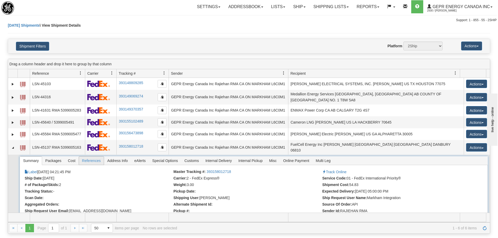
click at [94, 159] on span "References" at bounding box center [91, 161] width 25 height 8
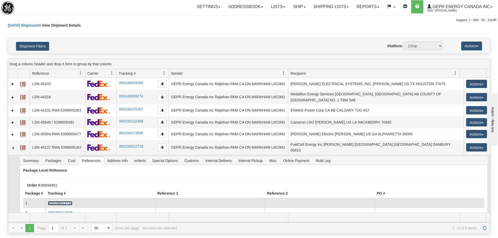
click at [67, 201] on link "393158012718" at bounding box center [60, 203] width 24 height 4
click at [70, 201] on link "393158012718" at bounding box center [60, 203] width 24 height 4
